Goal: Find specific page/section: Find specific page/section

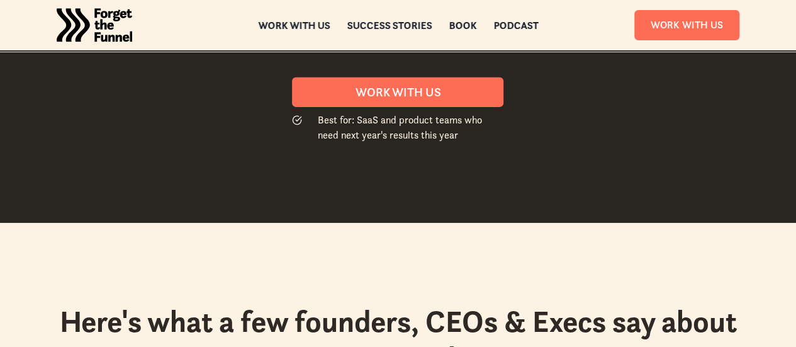
scroll to position [1888, 0]
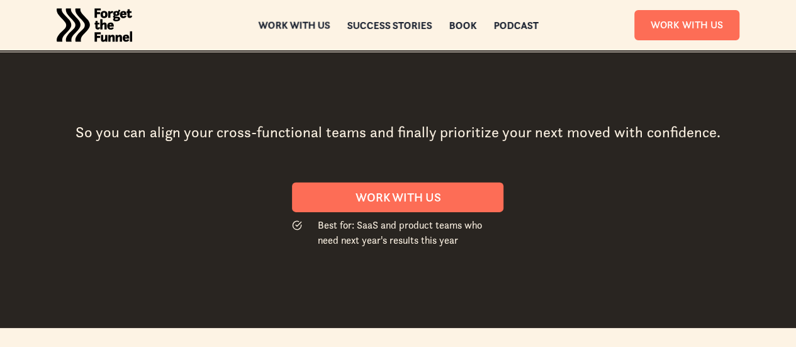
click at [308, 22] on div "Work with us" at bounding box center [294, 25] width 72 height 9
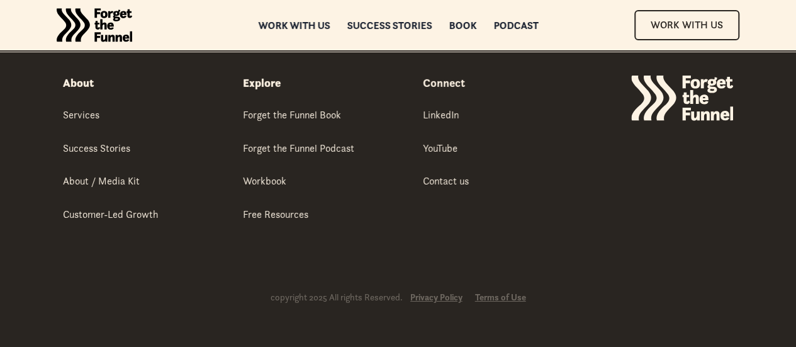
scroll to position [7093, 0]
click at [117, 188] on div "About / Media Kit" at bounding box center [101, 181] width 77 height 14
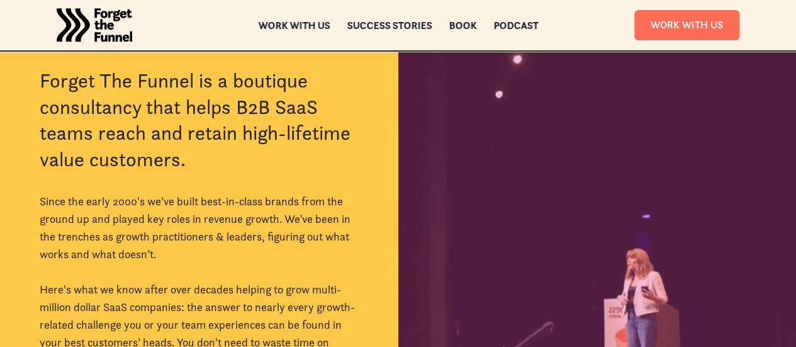
scroll to position [441, 0]
